Goal: Task Accomplishment & Management: Complete application form

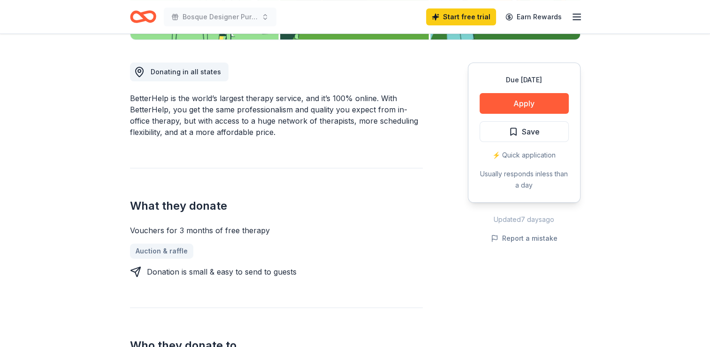
scroll to position [47, 0]
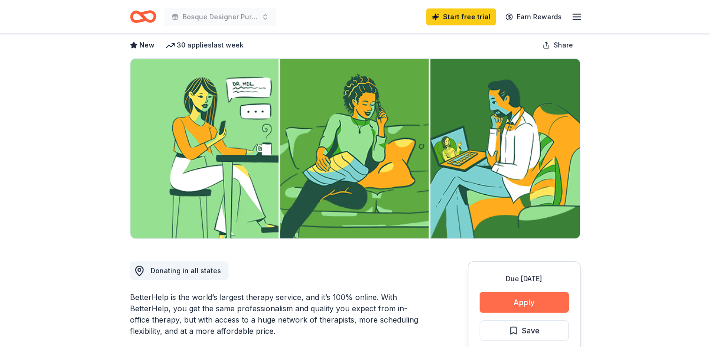
click at [520, 298] on button "Apply" at bounding box center [524, 302] width 89 height 21
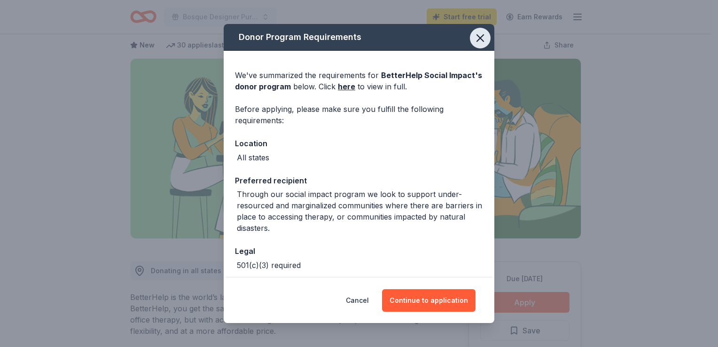
click at [477, 39] on icon "button" at bounding box center [480, 38] width 7 height 7
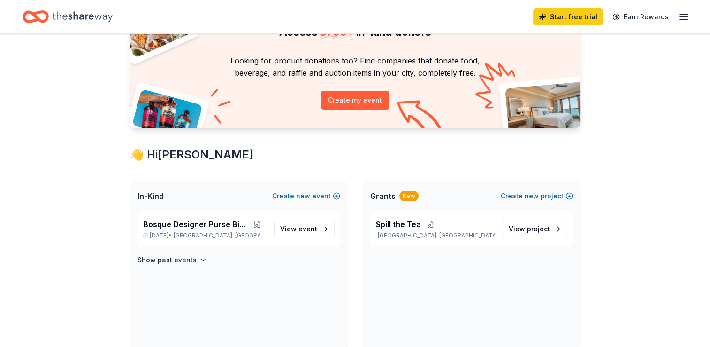
scroll to position [94, 0]
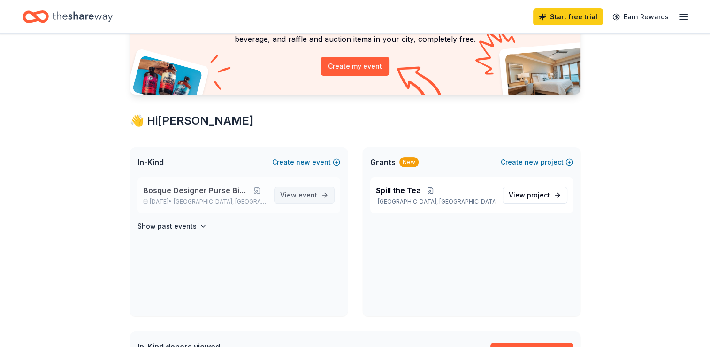
click at [297, 194] on span "View event" at bounding box center [298, 194] width 37 height 11
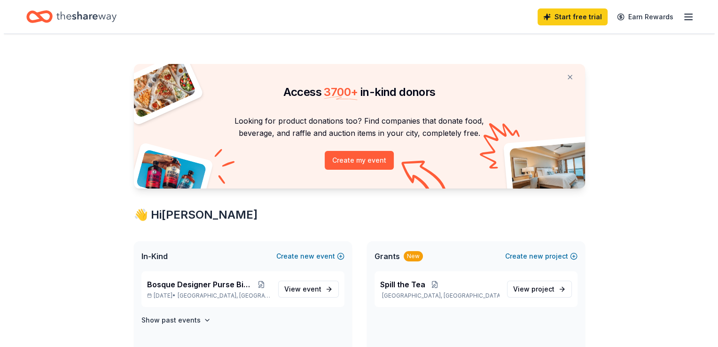
scroll to position [94, 0]
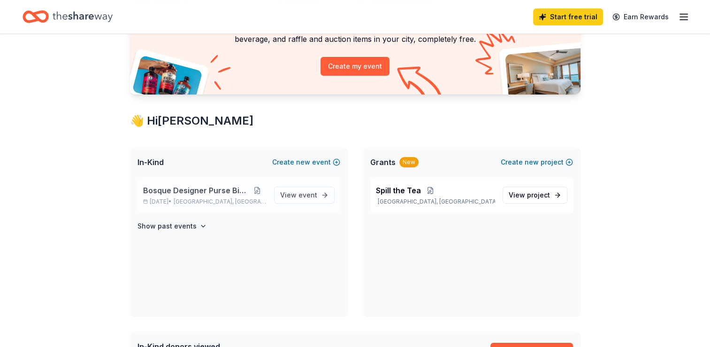
click at [259, 191] on button at bounding box center [257, 190] width 18 height 8
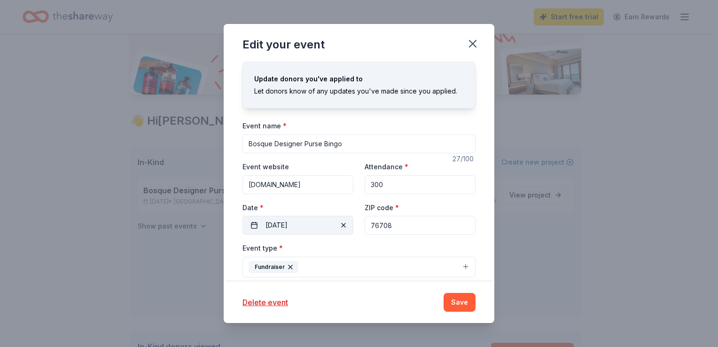
click at [253, 226] on button "[DATE]" at bounding box center [297, 225] width 111 height 19
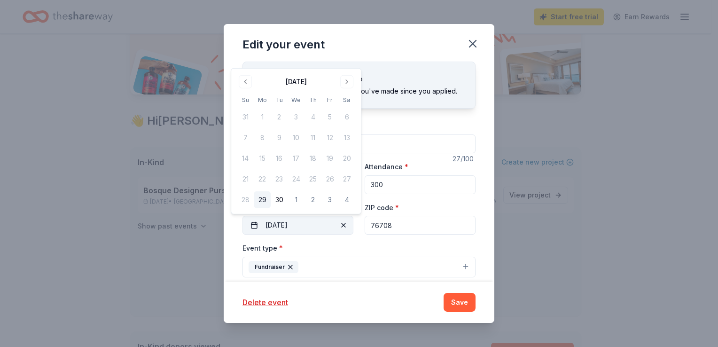
click at [341, 226] on span "button" at bounding box center [343, 224] width 11 height 11
click at [272, 224] on span "Pick a date" at bounding box center [282, 224] width 35 height 11
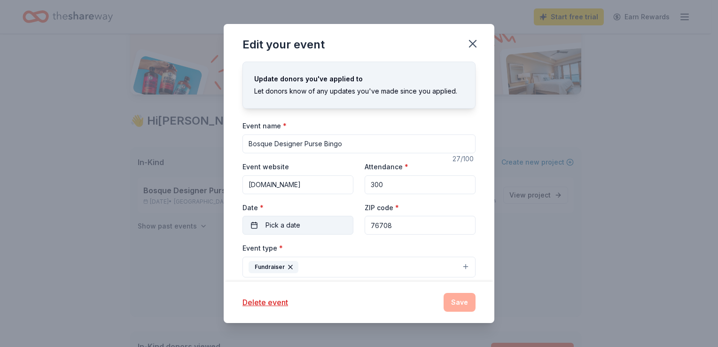
click at [256, 227] on button "Pick a date" at bounding box center [297, 225] width 111 height 19
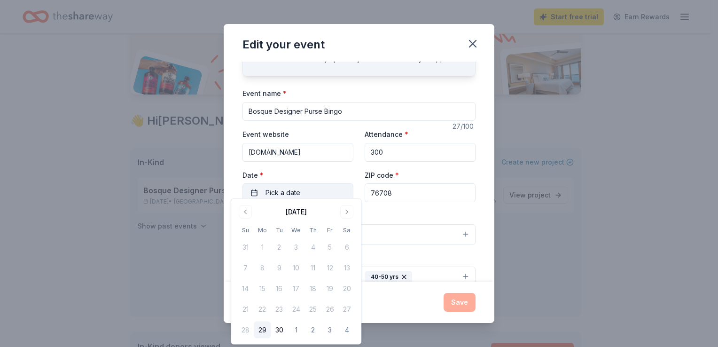
scroll to position [47, 0]
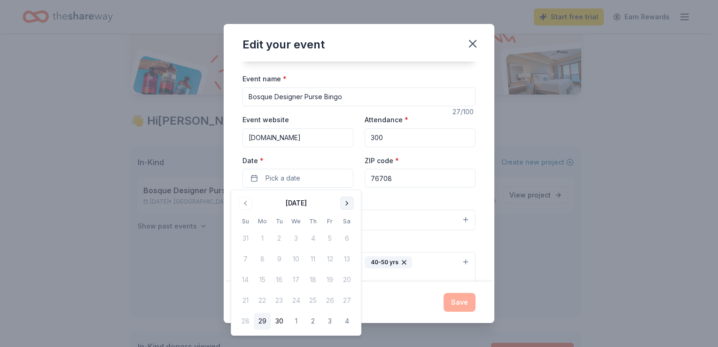
click at [346, 203] on button "Go to next month" at bounding box center [346, 202] width 13 height 13
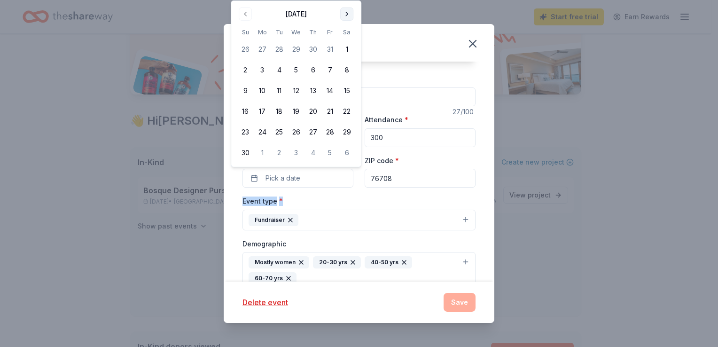
click at [346, 203] on div "Event type * Fundraiser" at bounding box center [358, 212] width 233 height 35
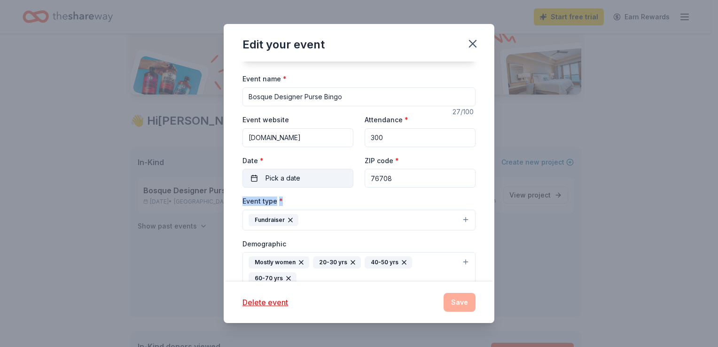
drag, startPoint x: 346, startPoint y: 203, endPoint x: 286, endPoint y: 179, distance: 64.9
click at [286, 179] on span "Pick a date" at bounding box center [282, 177] width 35 height 11
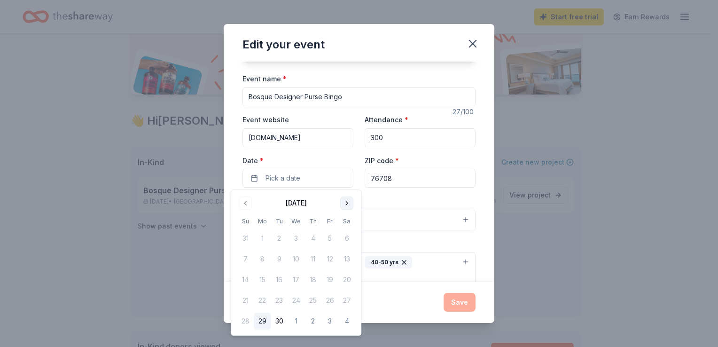
click at [344, 202] on button "Go to next month" at bounding box center [346, 202] width 13 height 13
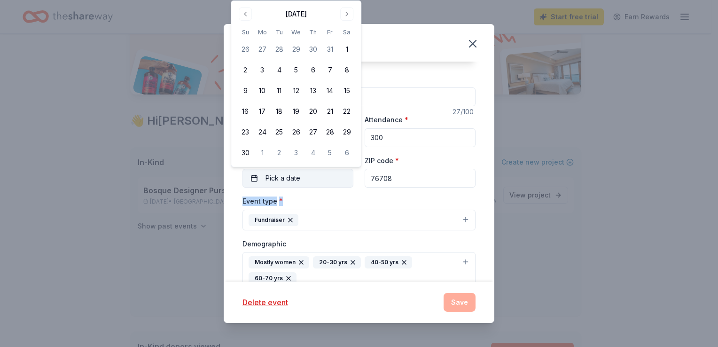
click at [287, 181] on span "Pick a date" at bounding box center [282, 177] width 35 height 11
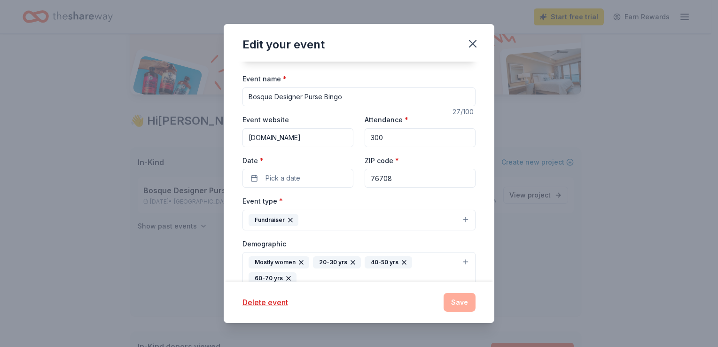
click at [282, 156] on label "Date *" at bounding box center [297, 160] width 111 height 9
click at [282, 169] on button "Pick a date" at bounding box center [297, 178] width 111 height 19
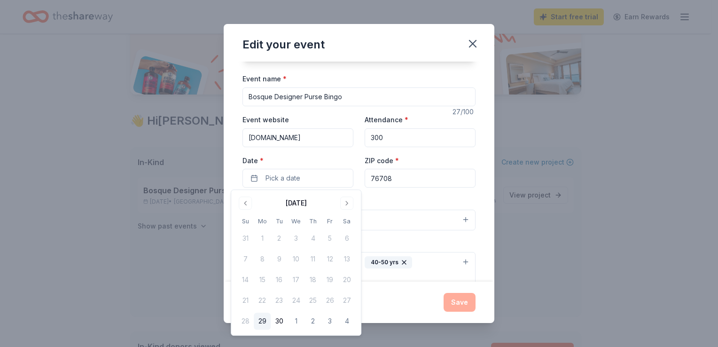
click at [282, 156] on label "Date *" at bounding box center [297, 160] width 111 height 9
click at [282, 169] on button "Pick a date" at bounding box center [297, 178] width 111 height 19
click at [274, 156] on label "Date *" at bounding box center [297, 160] width 111 height 9
click at [274, 169] on button "Pick a date" at bounding box center [297, 178] width 111 height 19
click at [275, 162] on label "Date *" at bounding box center [297, 160] width 111 height 9
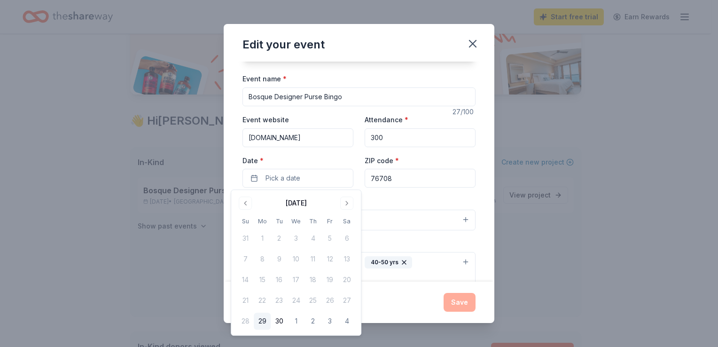
click at [275, 169] on button "Pick a date" at bounding box center [297, 178] width 111 height 19
click at [279, 185] on button "Pick a date" at bounding box center [297, 178] width 111 height 19
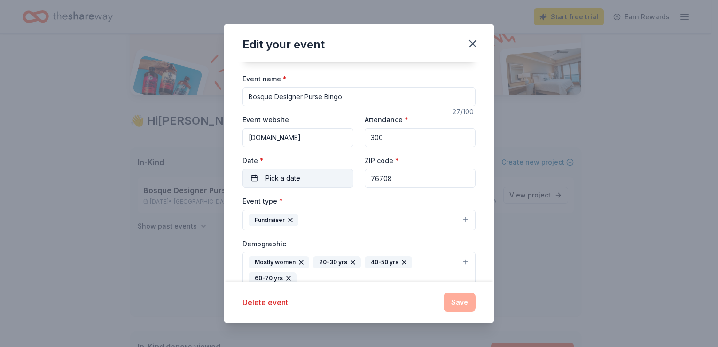
click at [280, 181] on span "Pick a date" at bounding box center [282, 177] width 35 height 11
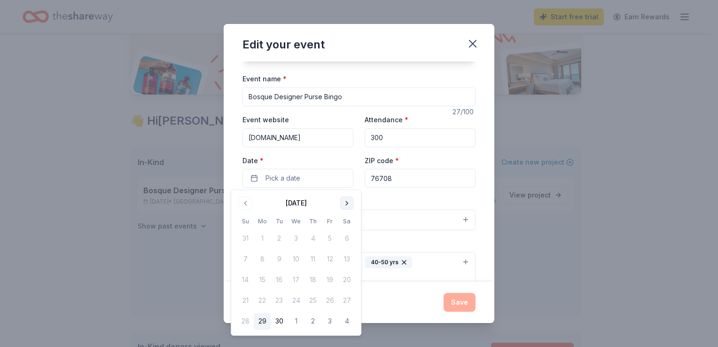
click at [344, 204] on button "Go to next month" at bounding box center [346, 202] width 13 height 13
click at [345, 202] on button "Go to next month" at bounding box center [346, 202] width 13 height 13
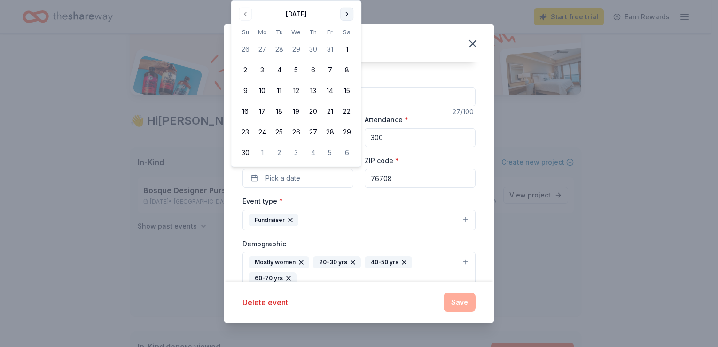
click at [344, 12] on button "Go to next month" at bounding box center [346, 14] width 13 height 13
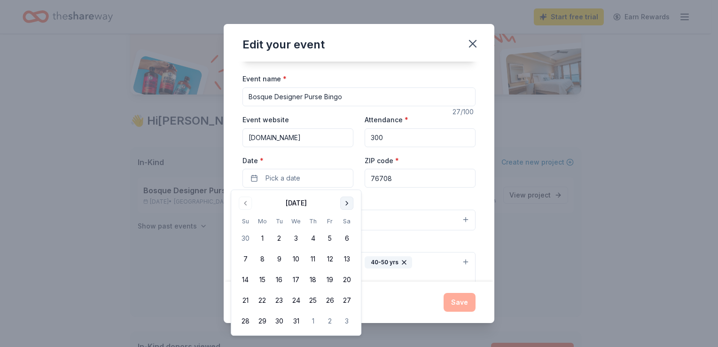
click at [347, 205] on button "Go to next month" at bounding box center [346, 202] width 13 height 13
click at [347, 282] on button "21" at bounding box center [346, 279] width 17 height 17
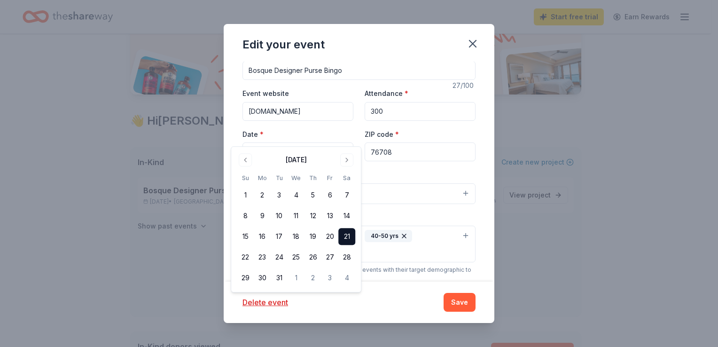
scroll to position [94, 0]
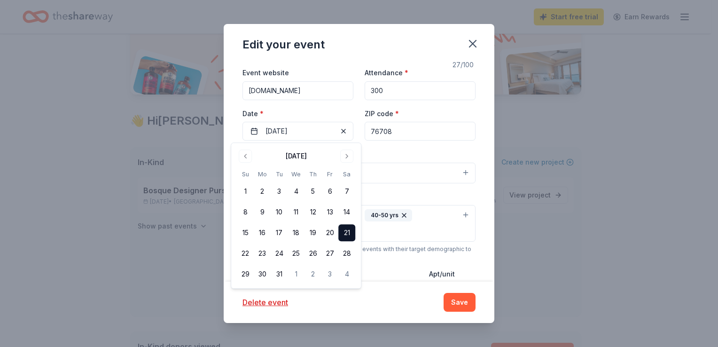
click at [377, 278] on div "Mailing address 3312 HILLCREST DR, Waco, TX, 76708-3118" at bounding box center [331, 284] width 179 height 33
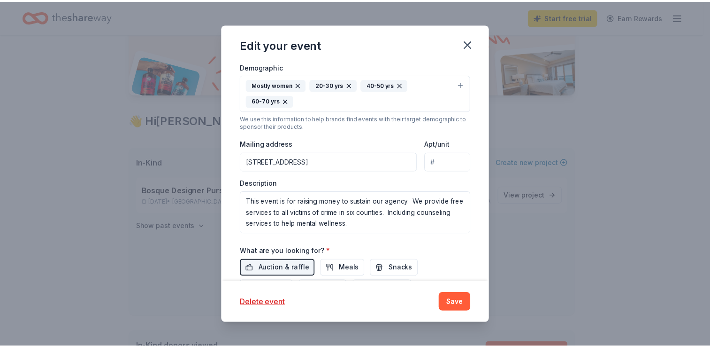
scroll to position [235, 0]
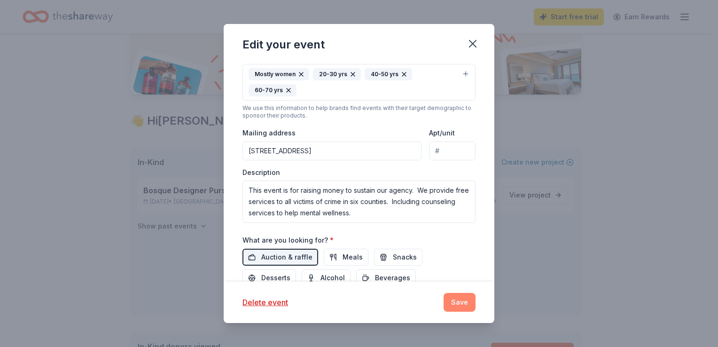
click at [450, 305] on button "Save" at bounding box center [459, 302] width 32 height 19
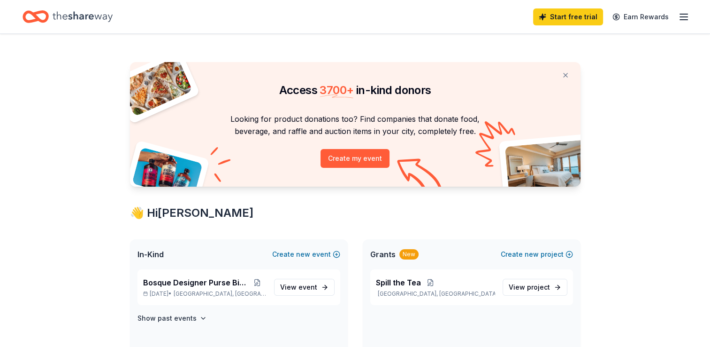
scroll to position [0, 0]
